Goal: Complete application form: Complete application form

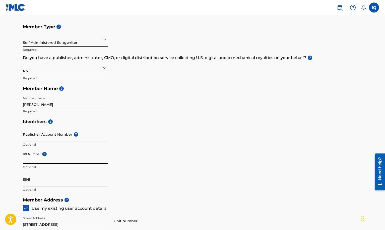
click at [65, 162] on input "IPI Number ?" at bounding box center [65, 157] width 85 height 14
click at [33, 160] on input "IPI Number ?" at bounding box center [65, 157] width 85 height 14
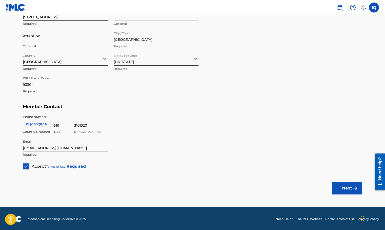
scroll to position [259, 0]
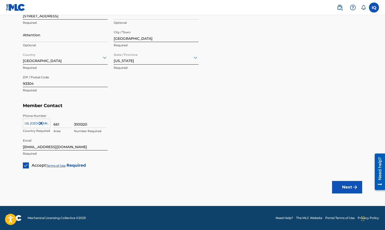
type input "1309180274"
click at [346, 186] on button "Next" at bounding box center [347, 187] width 30 height 13
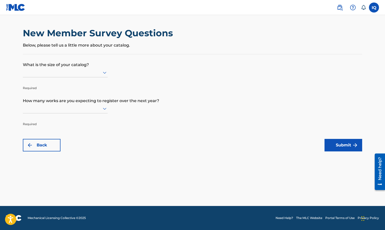
click at [101, 72] on div at bounding box center [65, 72] width 85 height 6
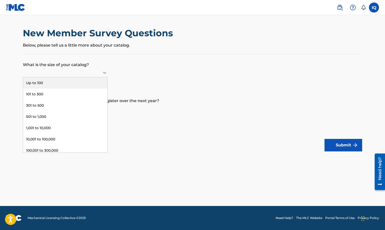
click at [32, 82] on div "Up to 100" at bounding box center [65, 82] width 84 height 11
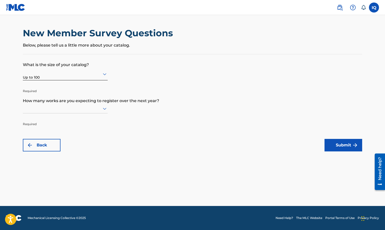
click at [104, 109] on icon at bounding box center [105, 109] width 6 height 6
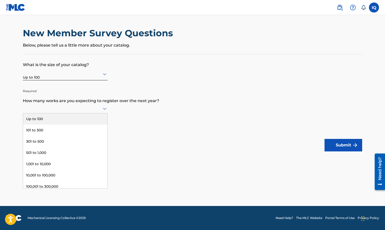
click at [39, 121] on div "Up to 100" at bounding box center [65, 119] width 84 height 11
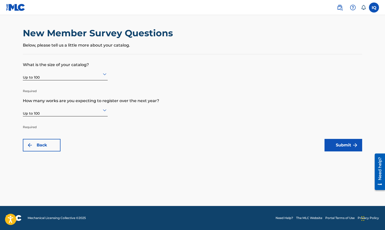
click at [348, 147] on button "Submit" at bounding box center [343, 145] width 38 height 13
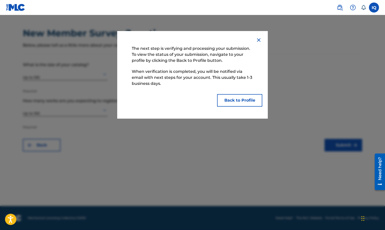
click at [238, 98] on button "Back to Profile" at bounding box center [239, 100] width 45 height 13
